Goal: Check status

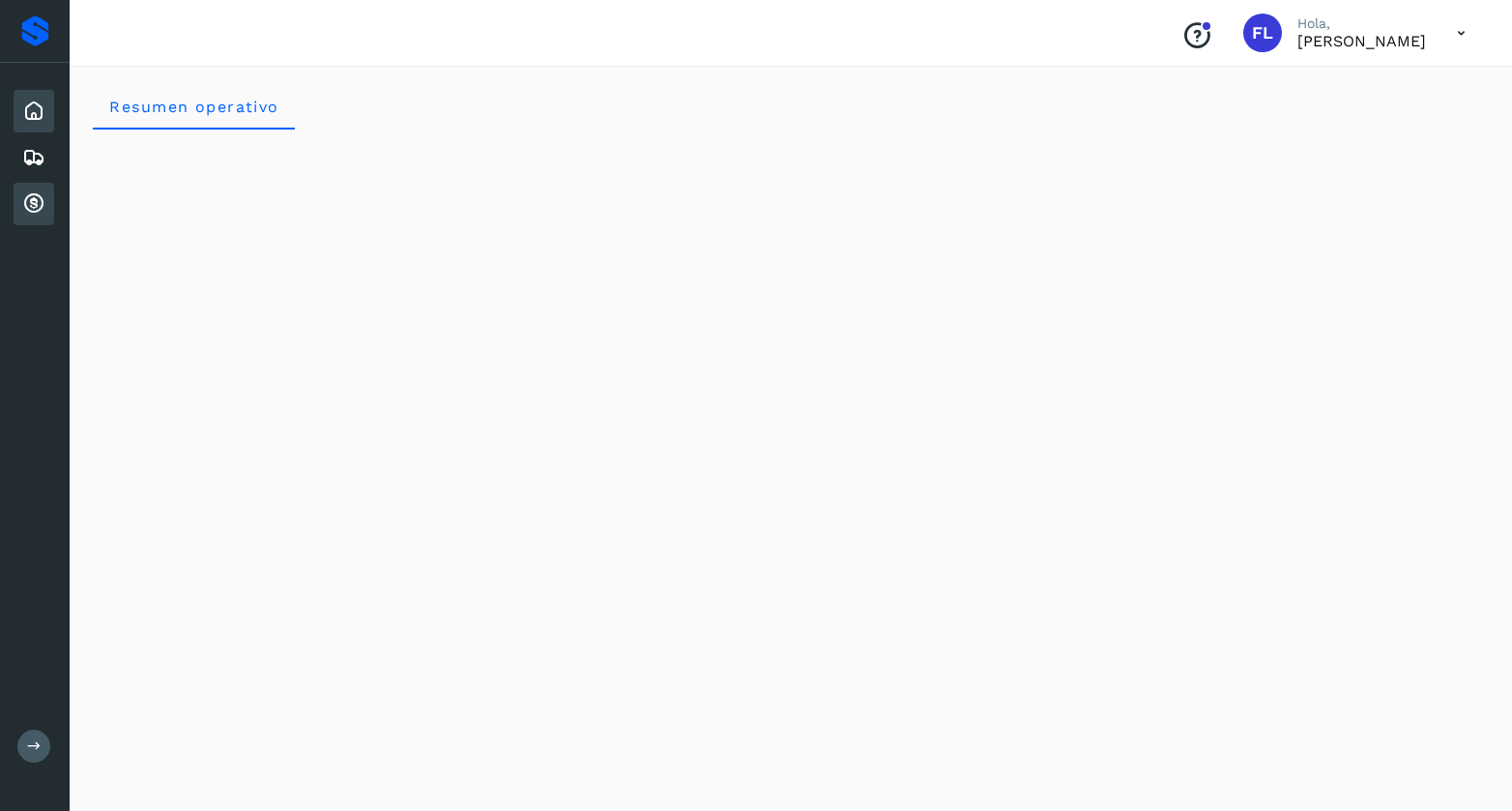
click at [29, 202] on icon at bounding box center [33, 203] width 23 height 23
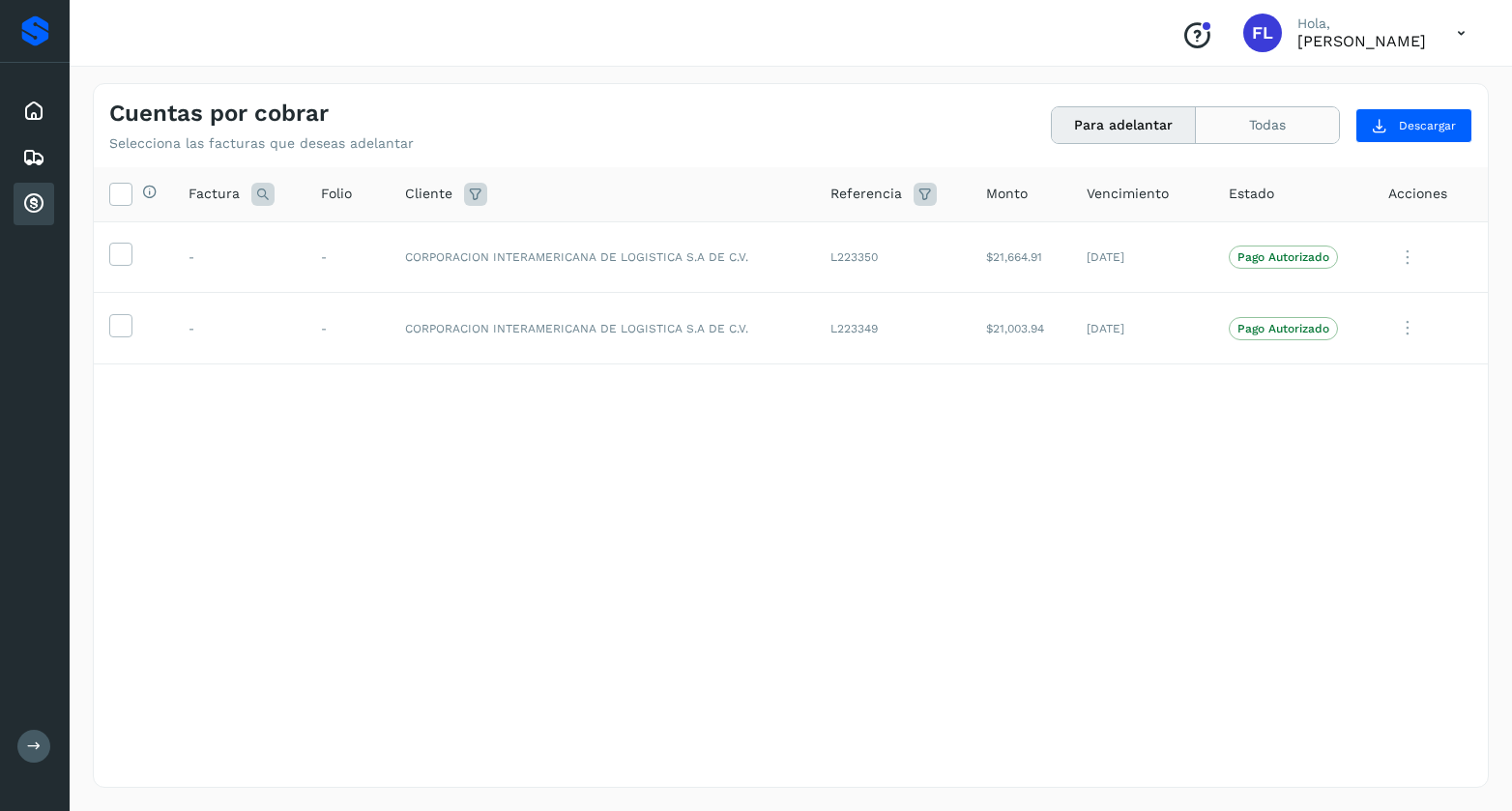
click at [1240, 128] on button "Todas" at bounding box center [1266, 126] width 143 height 36
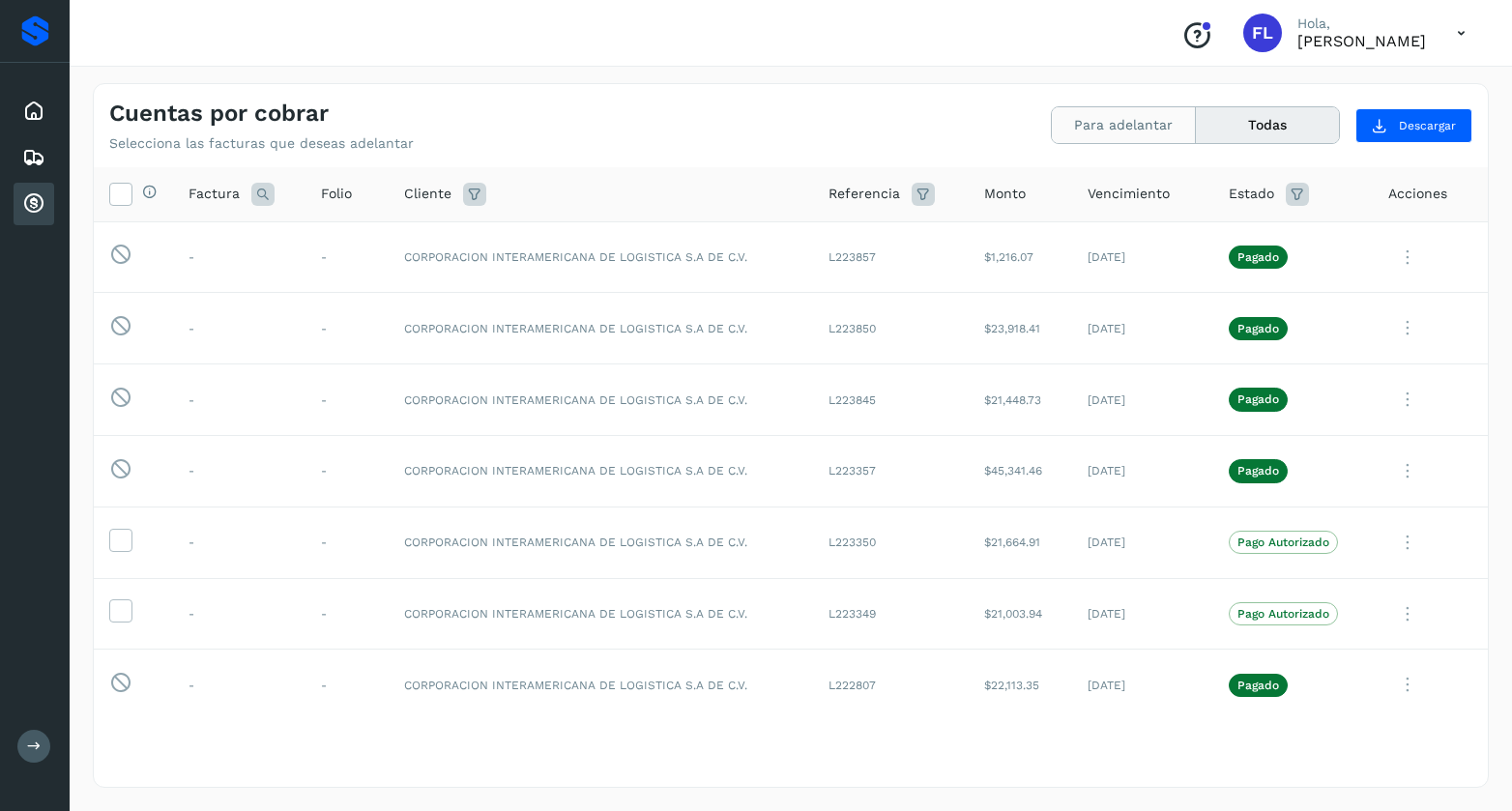
click at [1129, 120] on button "Para adelantar" at bounding box center [1124, 126] width 144 height 36
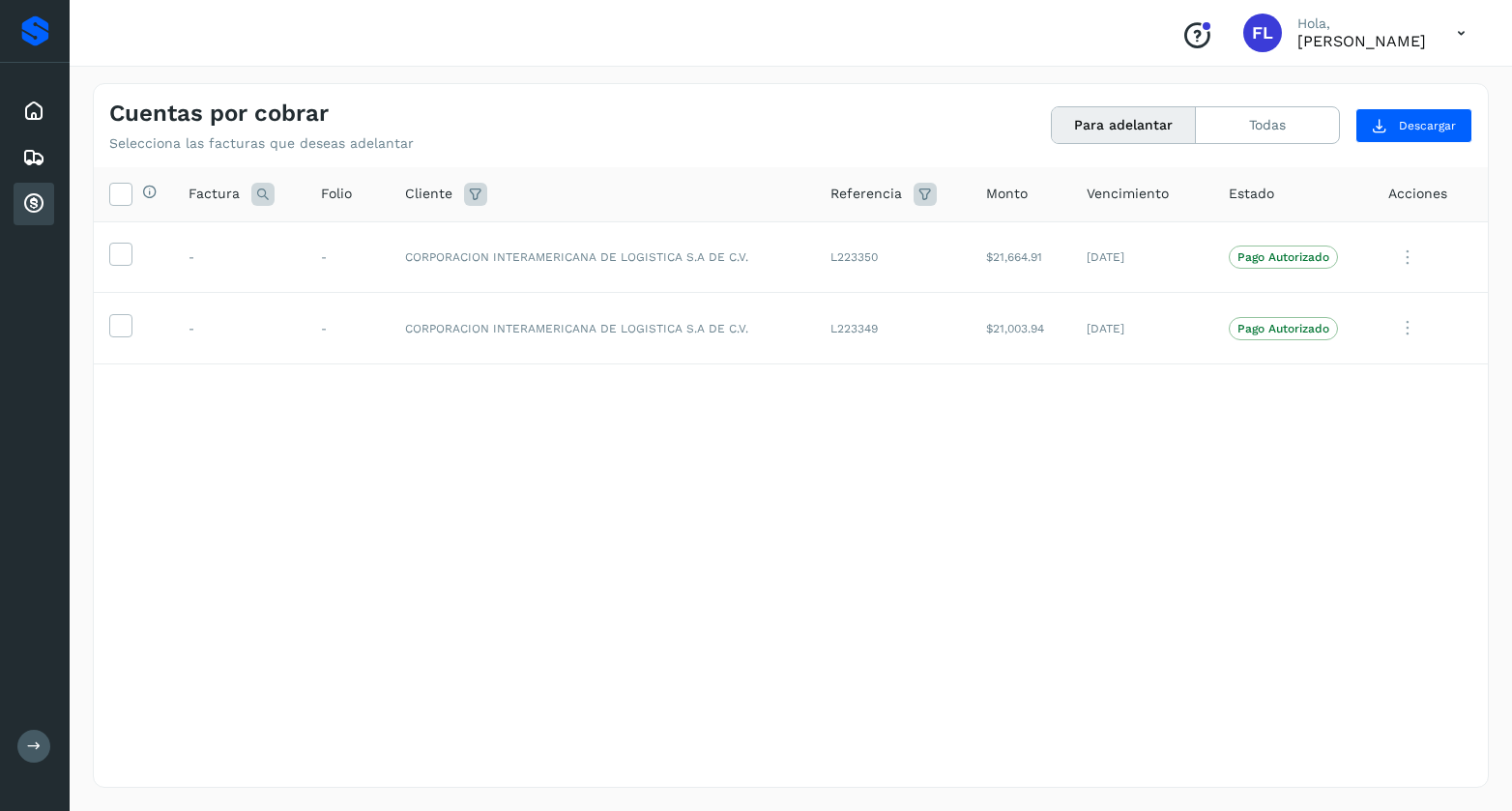
click at [1457, 34] on icon at bounding box center [1461, 34] width 40 height 40
click at [1314, 92] on div "Cerrar sesión" at bounding box center [1364, 87] width 231 height 37
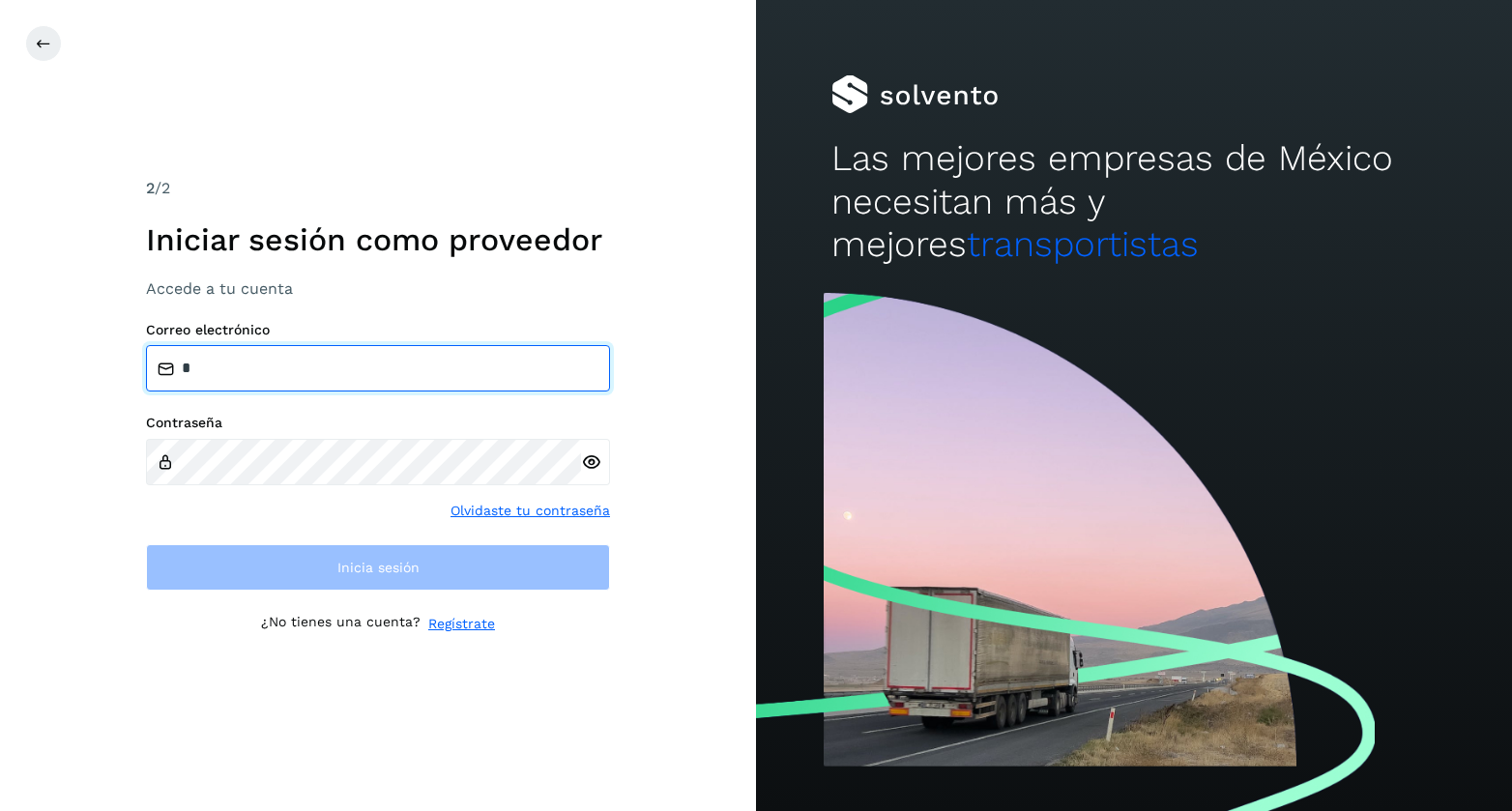
type input "**********"
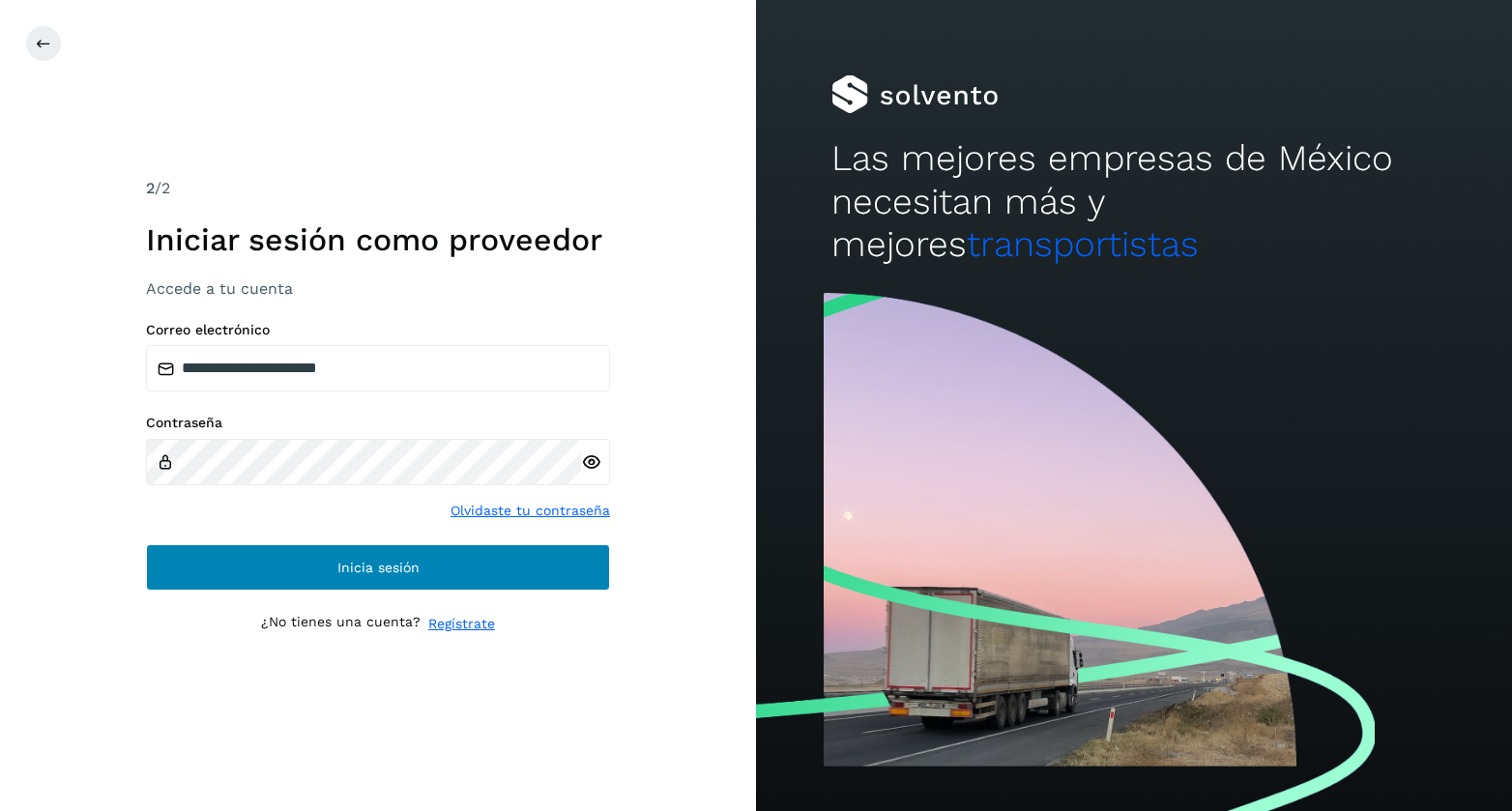
click at [260, 566] on button "Inicia sesión" at bounding box center [377, 567] width 464 height 46
